Goal: Find specific page/section: Find specific page/section

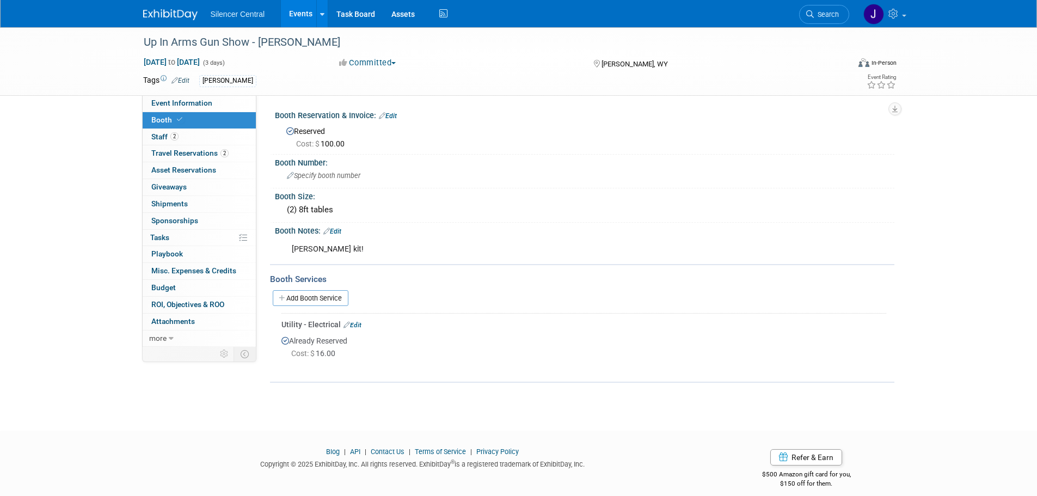
click at [173, 9] on img at bounding box center [170, 14] width 54 height 11
